Goal: Information Seeking & Learning: Learn about a topic

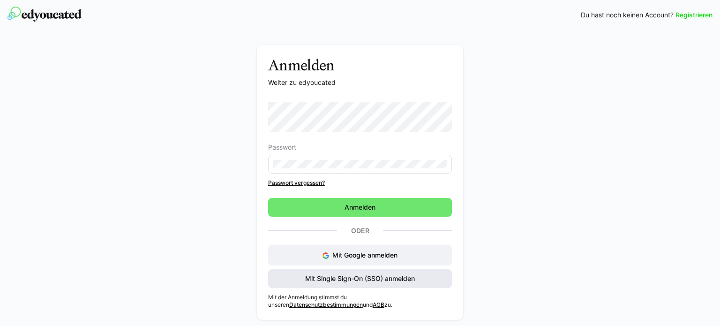
click at [395, 276] on span "Mit Single Sign-On (SSO) anmelden" at bounding box center [360, 278] width 112 height 9
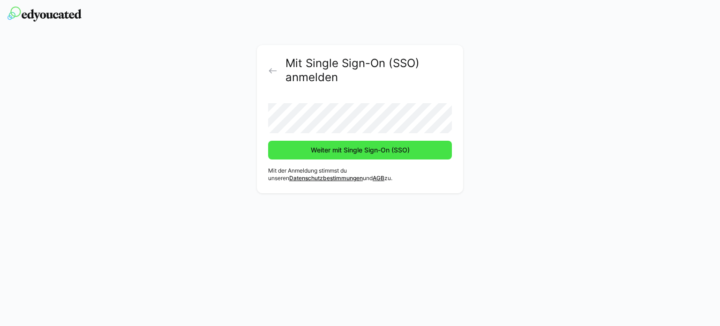
click at [364, 151] on span "Weiter mit Single Sign-On (SSO)" at bounding box center [360, 149] width 102 height 9
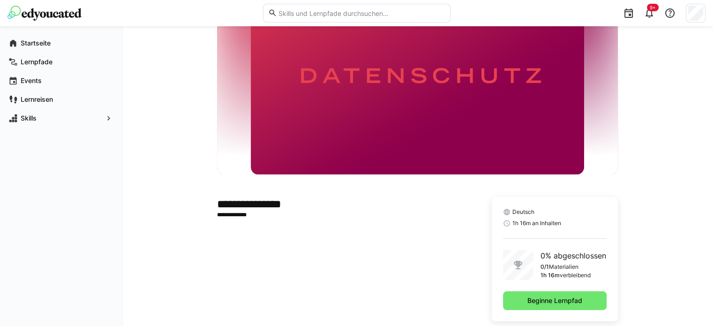
scroll to position [79, 0]
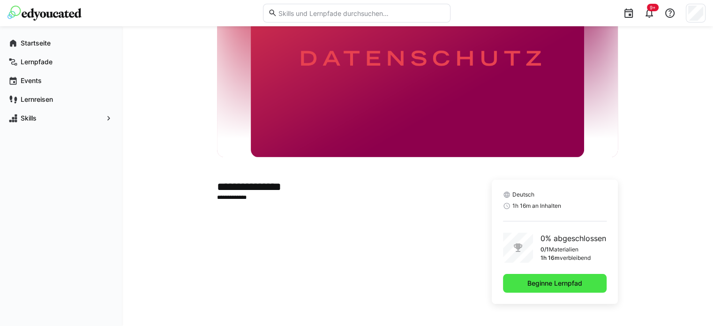
click at [547, 281] on span "Beginne Lernpfad" at bounding box center [555, 282] width 58 height 9
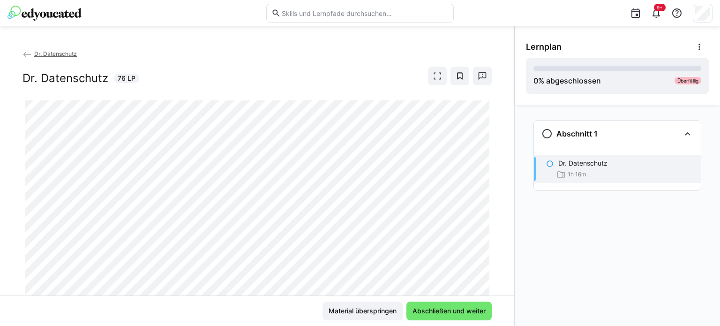
click at [490, 234] on div "Dr. Datenschutz Dr. Datenschutz 76 LP" at bounding box center [257, 172] width 514 height 246
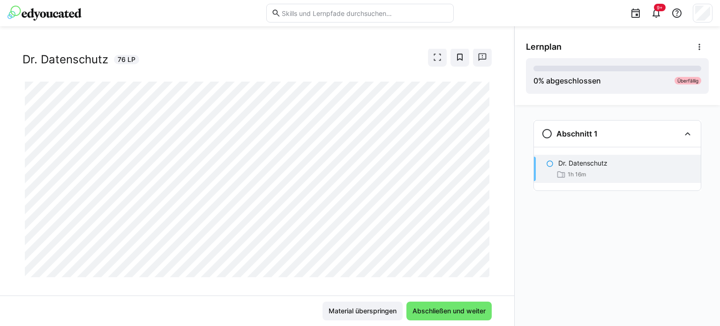
scroll to position [30, 0]
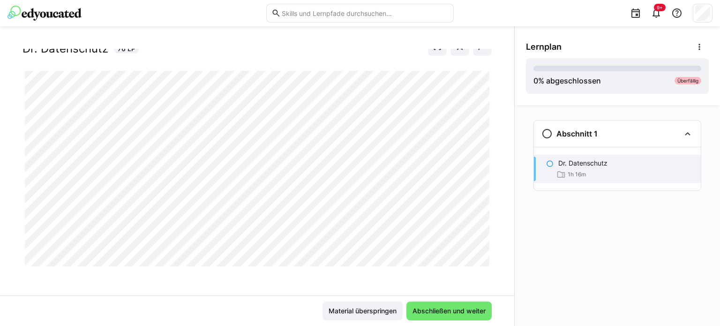
click at [298, 287] on div "Dr. Datenschutz Dr. Datenschutz 76 LP" at bounding box center [257, 172] width 514 height 246
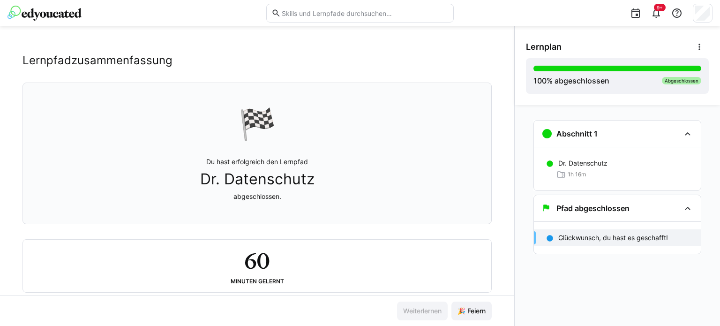
scroll to position [35, 0]
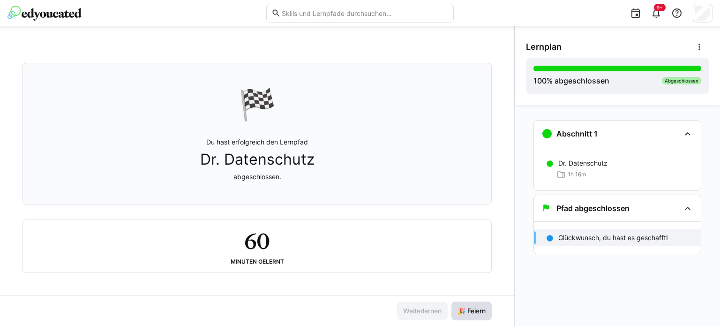
click at [475, 313] on span "🎉 Feiern" at bounding box center [471, 310] width 31 height 9
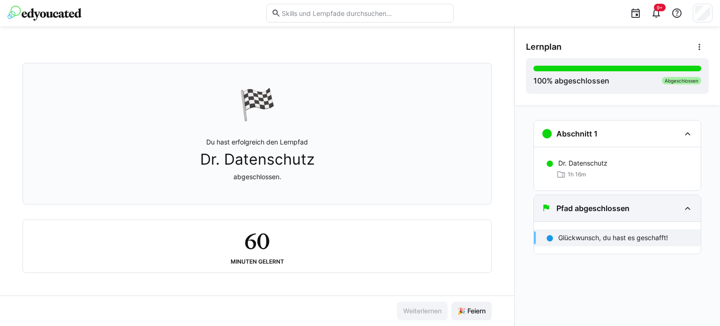
click at [660, 217] on div "Pfad abgeschlossen" at bounding box center [617, 208] width 167 height 26
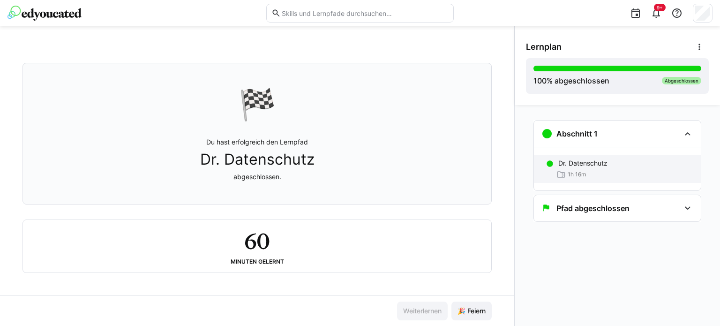
click at [647, 177] on div "1h 16m" at bounding box center [625, 174] width 135 height 9
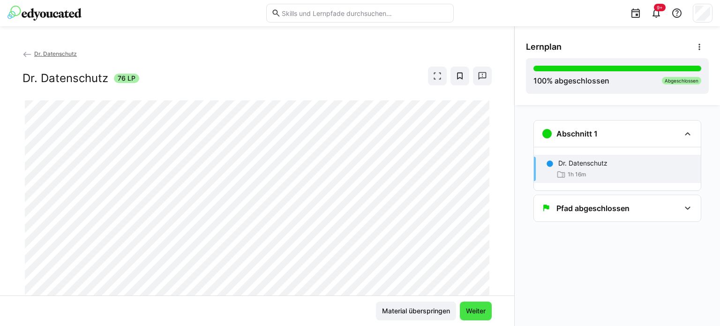
click at [479, 312] on span "Weiter" at bounding box center [475, 310] width 22 height 9
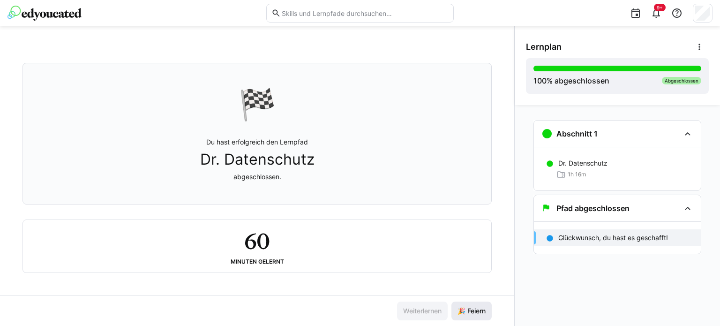
click at [481, 309] on span "🎉 Feiern" at bounding box center [471, 310] width 31 height 9
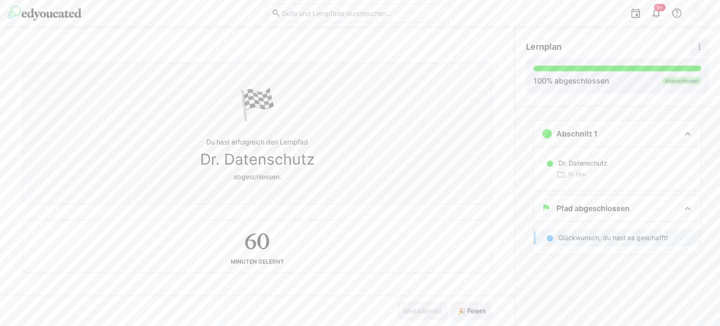
click at [698, 48] on eds-icon at bounding box center [698, 46] width 9 height 9
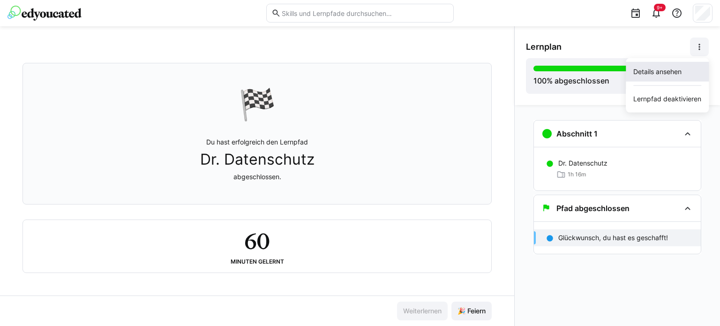
click at [671, 71] on div "Details ansehen" at bounding box center [667, 71] width 68 height 9
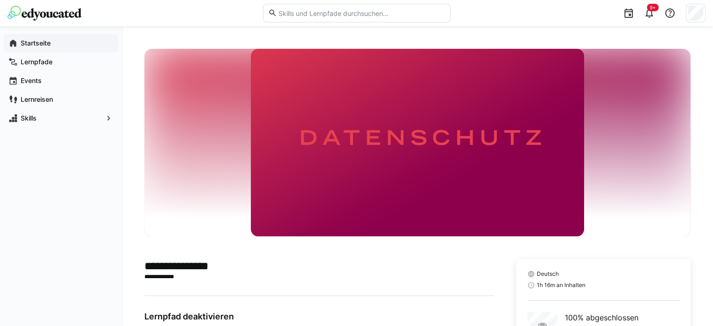
click at [0, 0] on app-navigation-label "Startseite" at bounding box center [0, 0] width 0 height 0
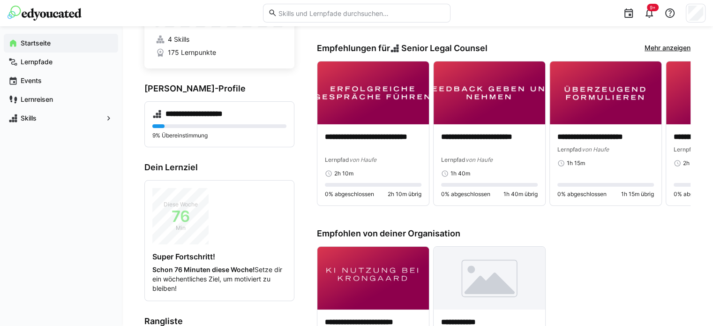
scroll to position [358, 0]
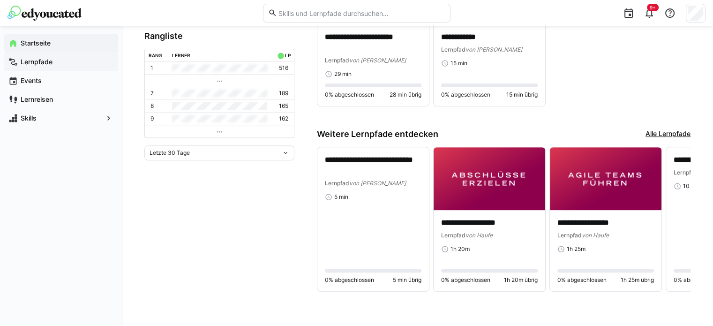
click at [52, 67] on div "Lernpfade" at bounding box center [61, 61] width 114 height 19
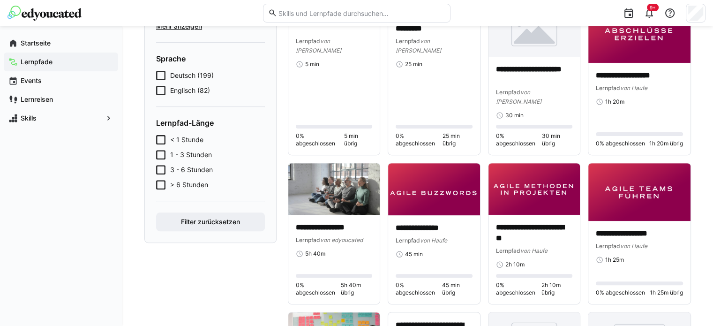
scroll to position [570, 0]
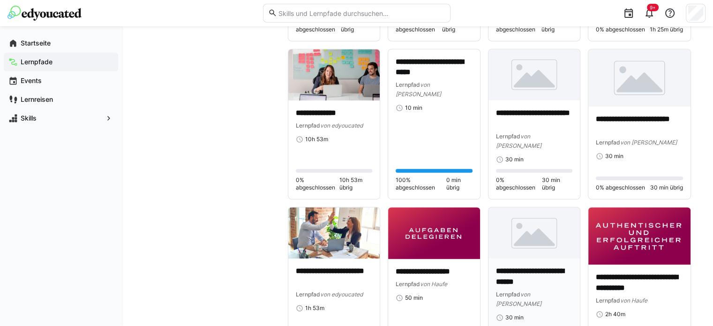
click at [528, 266] on p "**********" at bounding box center [534, 277] width 76 height 22
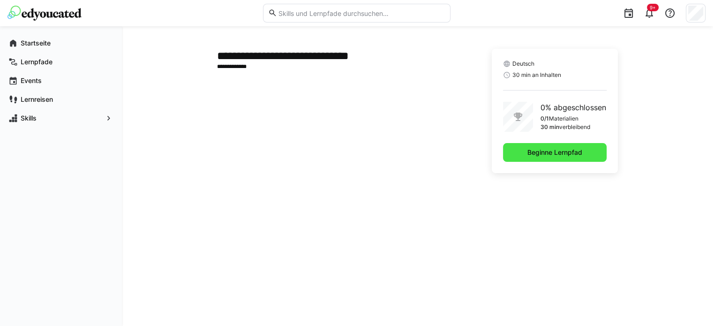
click at [565, 157] on span "Beginne Lernpfad" at bounding box center [555, 152] width 104 height 19
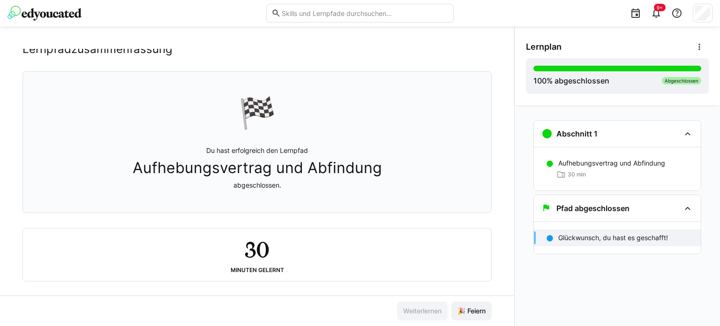
scroll to position [35, 0]
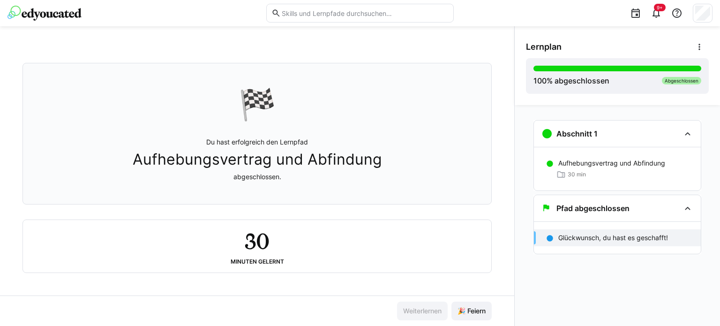
click at [261, 153] on span "Aufhebungsvertrag und Abfindung" at bounding box center [257, 159] width 249 height 18
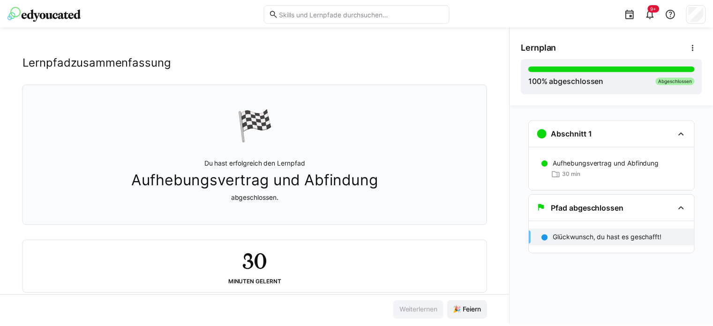
scroll to position [0, 0]
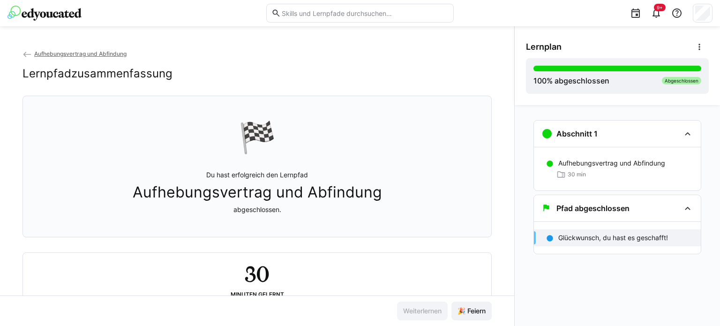
click at [56, 9] on img at bounding box center [44, 13] width 74 height 15
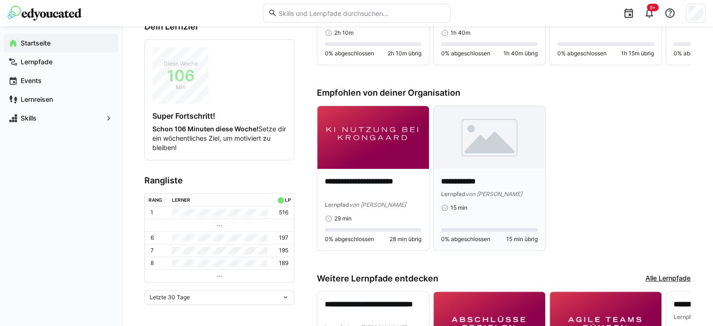
scroll to position [358, 0]
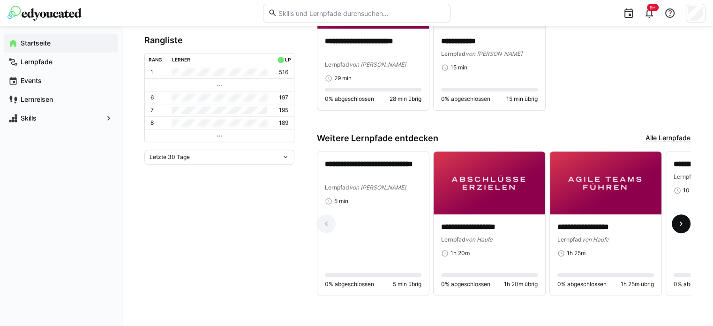
click at [683, 221] on eds-icon at bounding box center [680, 223] width 9 height 9
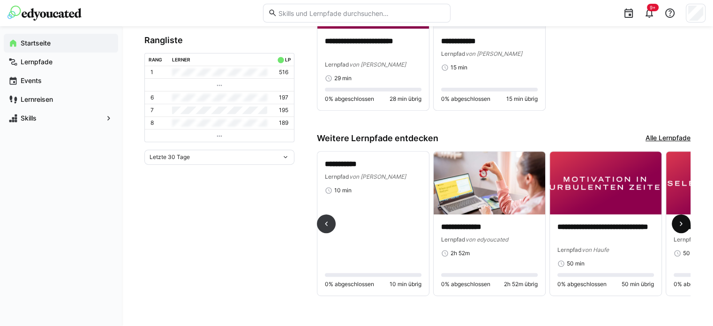
click at [683, 221] on eds-icon at bounding box center [680, 223] width 9 height 9
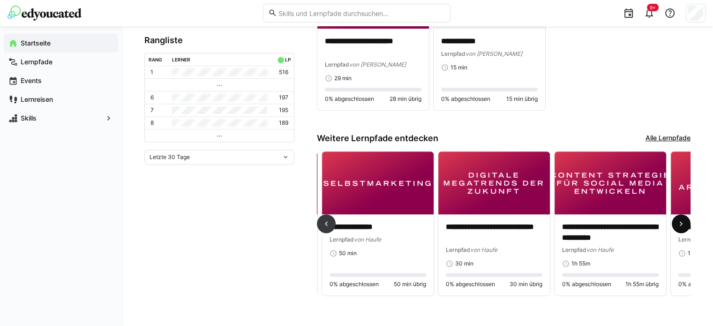
scroll to position [0, 697]
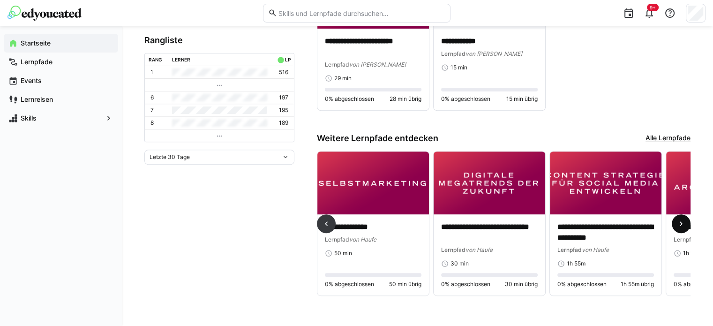
click at [684, 219] on eds-icon at bounding box center [680, 223] width 9 height 9
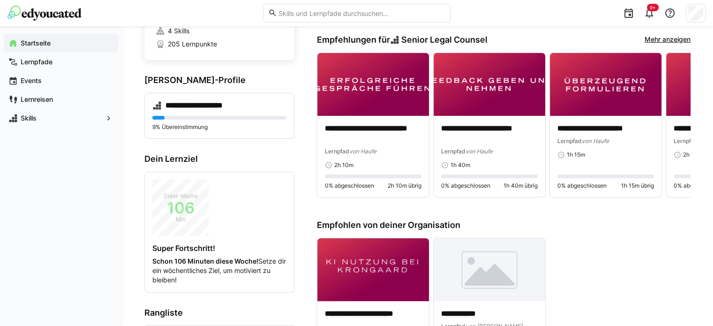
scroll to position [19, 0]
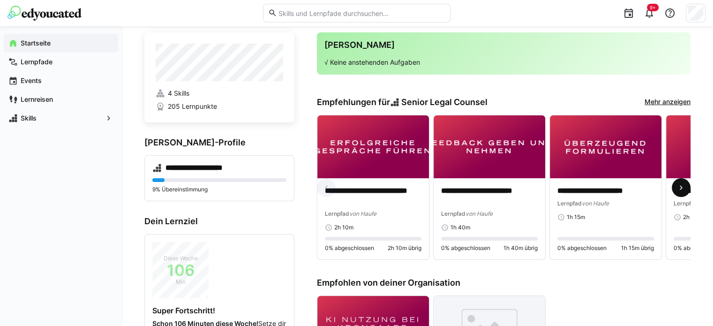
click at [680, 192] on eds-icon at bounding box center [680, 187] width 9 height 9
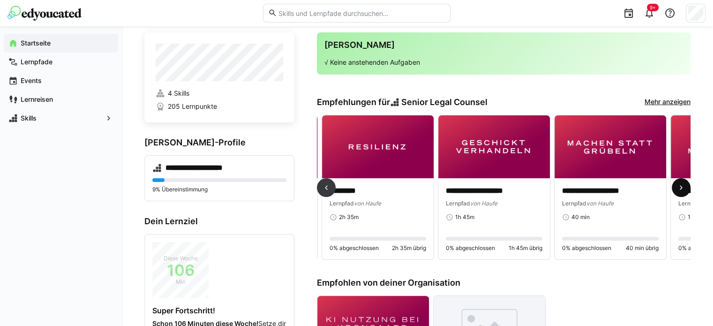
scroll to position [0, 349]
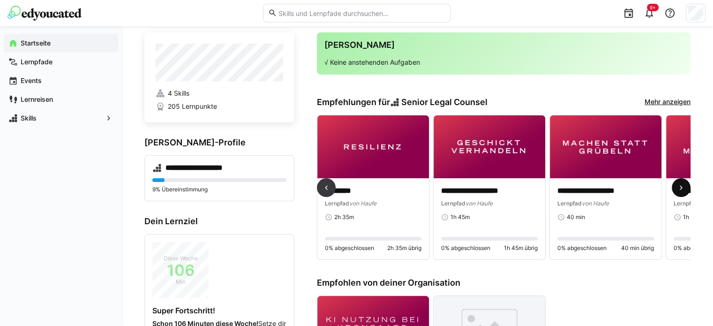
click at [680, 192] on eds-icon at bounding box center [680, 187] width 9 height 9
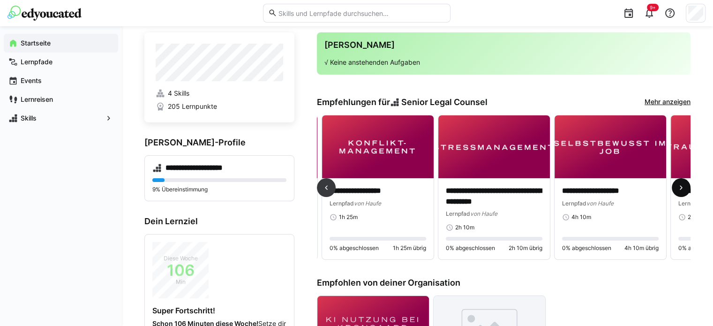
scroll to position [0, 697]
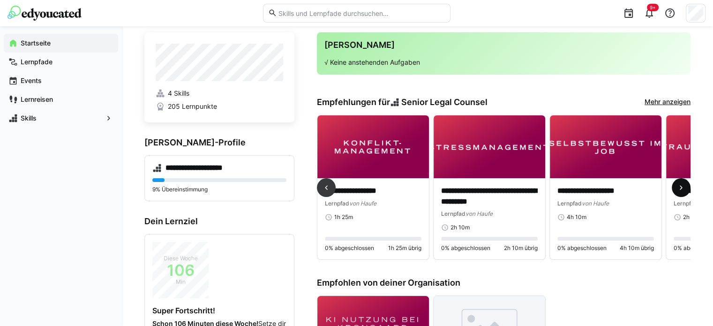
click at [681, 181] on span at bounding box center [680, 187] width 19 height 19
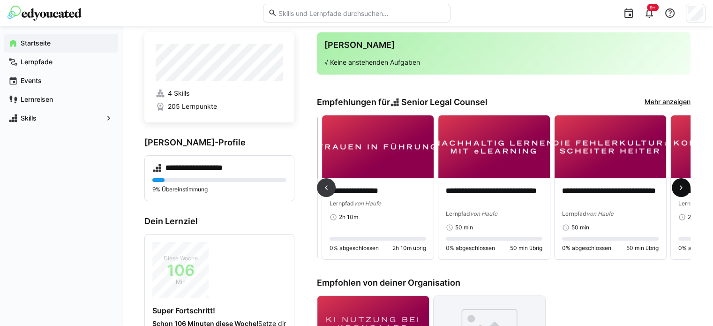
scroll to position [0, 1046]
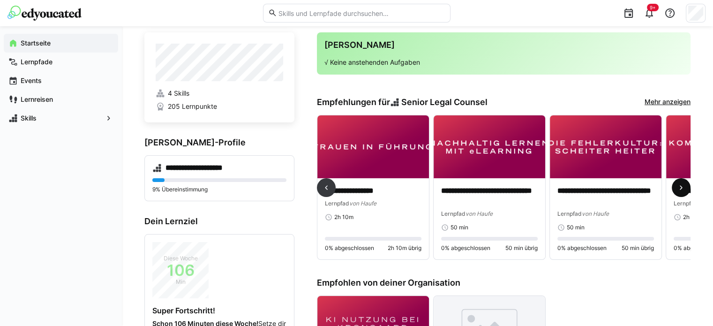
click at [682, 187] on eds-icon at bounding box center [680, 187] width 9 height 9
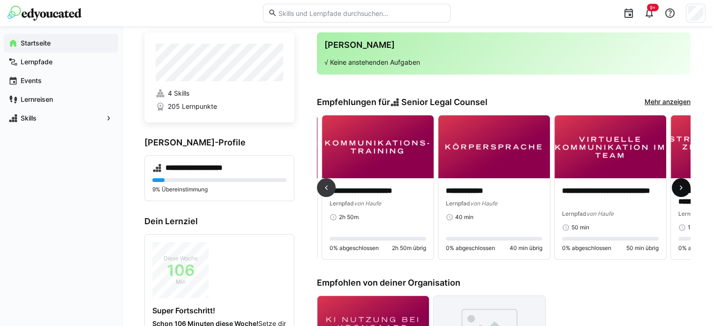
scroll to position [0, 1394]
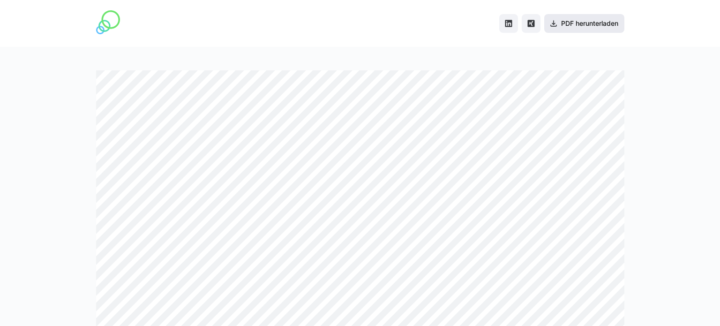
click at [578, 22] on span "PDF herunterladen" at bounding box center [589, 23] width 60 height 9
